Goal: Navigation & Orientation: Understand site structure

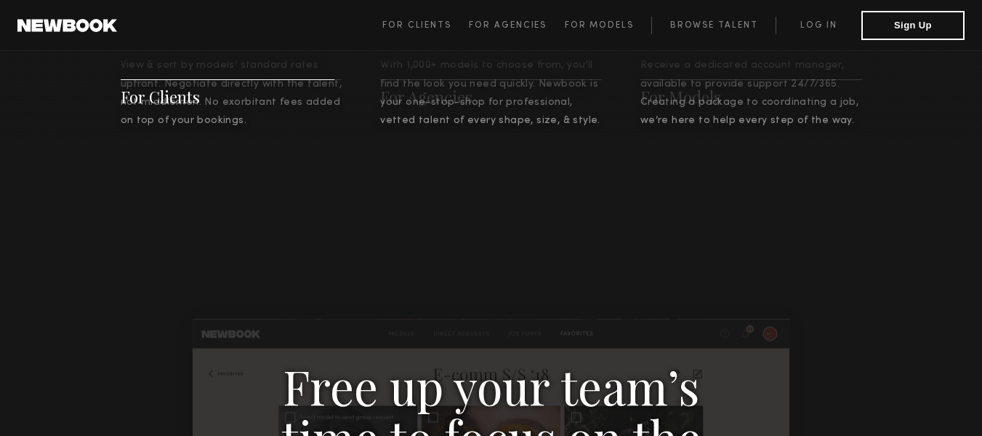
scroll to position [1018, 0]
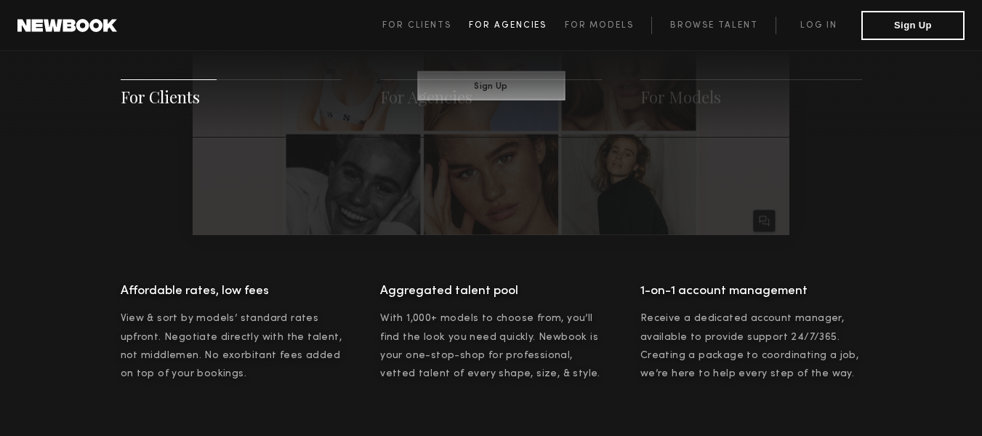
click at [502, 25] on span "For Agencies" at bounding box center [508, 25] width 78 height 9
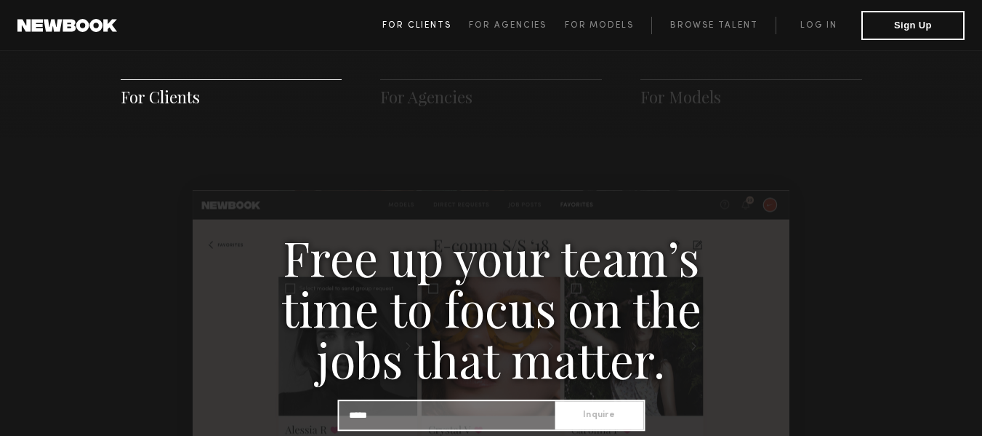
click at [432, 29] on span "For Clients" at bounding box center [416, 25] width 69 height 9
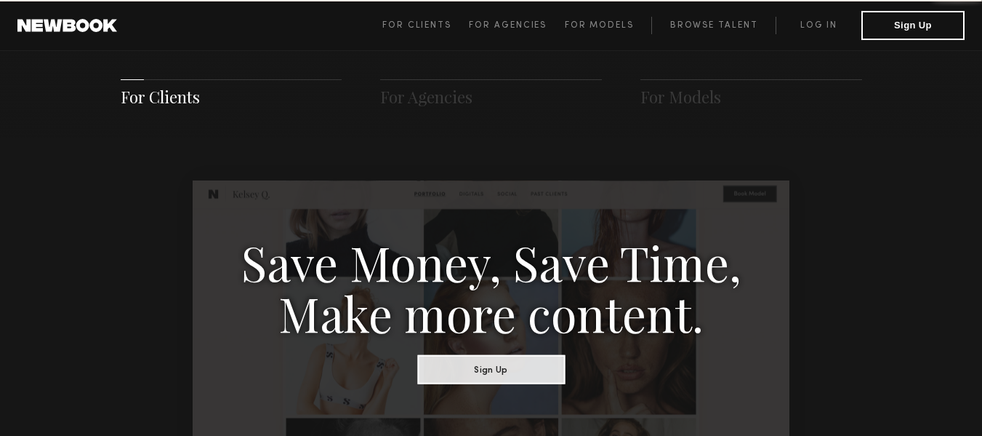
scroll to position [726, 0]
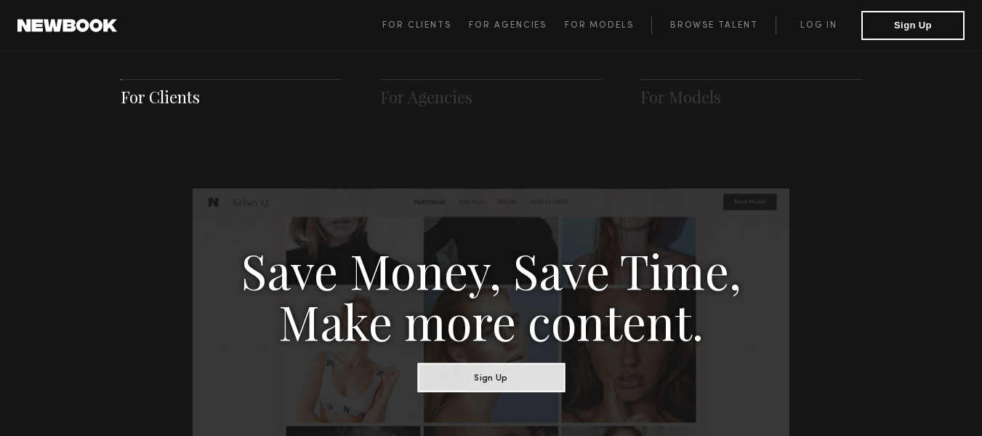
click at [644, 14] on span "For Clients For Agencies For Models Browse Talent Log in Sign Up" at bounding box center [673, 25] width 582 height 29
click at [625, 25] on span "For Models" at bounding box center [599, 25] width 69 height 9
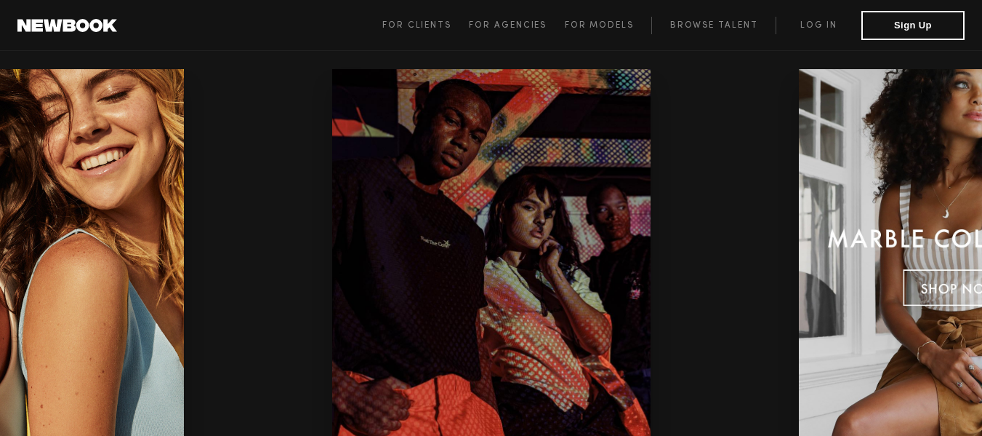
scroll to position [3038, 0]
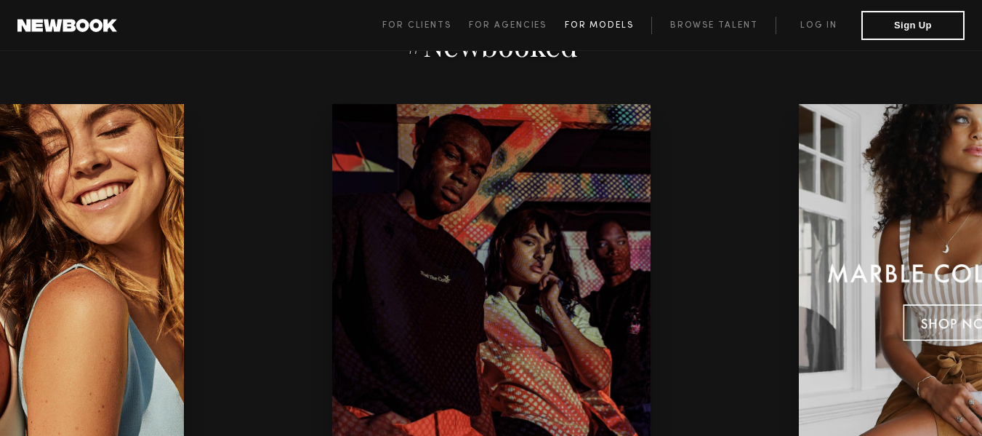
click at [617, 27] on span "For Models" at bounding box center [599, 25] width 69 height 9
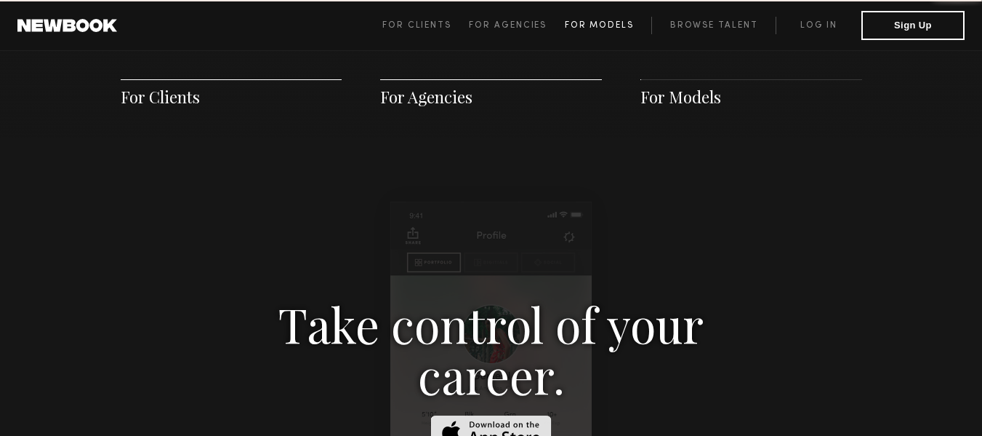
scroll to position [2093, 0]
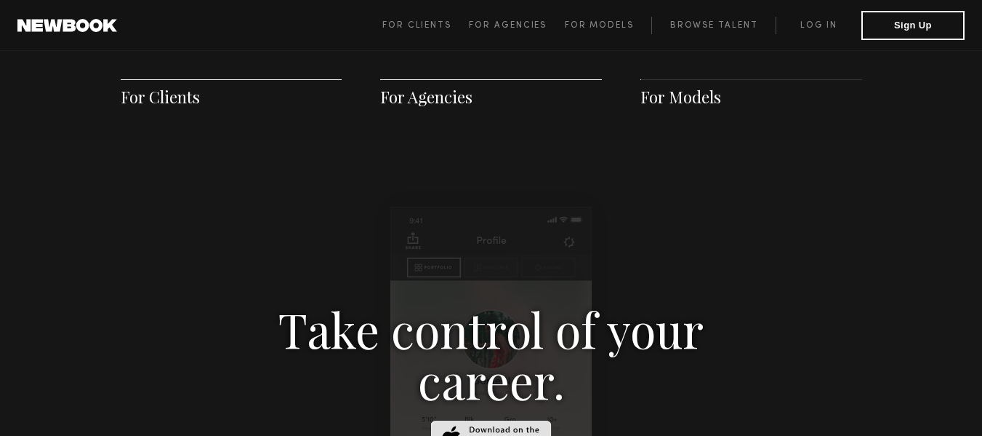
click at [450, 97] on span "For Agencies" at bounding box center [426, 97] width 92 height 22
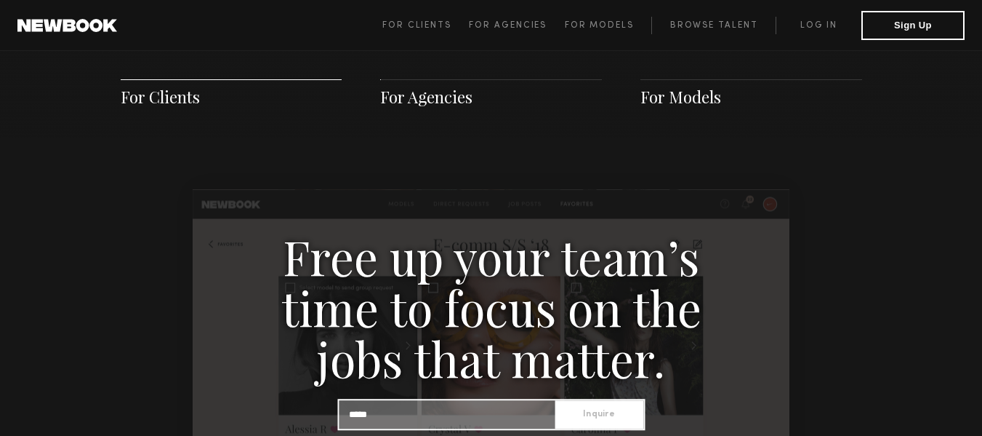
click at [686, 93] on span "For Models" at bounding box center [681, 97] width 81 height 22
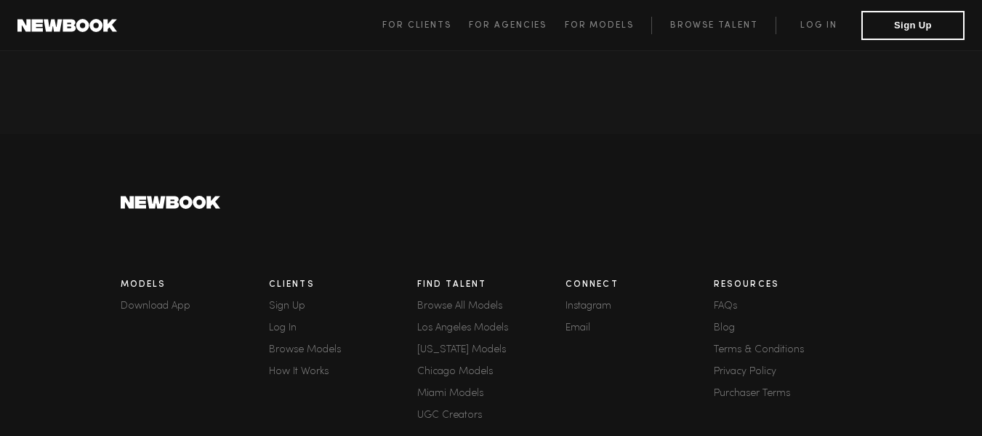
scroll to position [4145, 0]
